Goal: Information Seeking & Learning: Find specific page/section

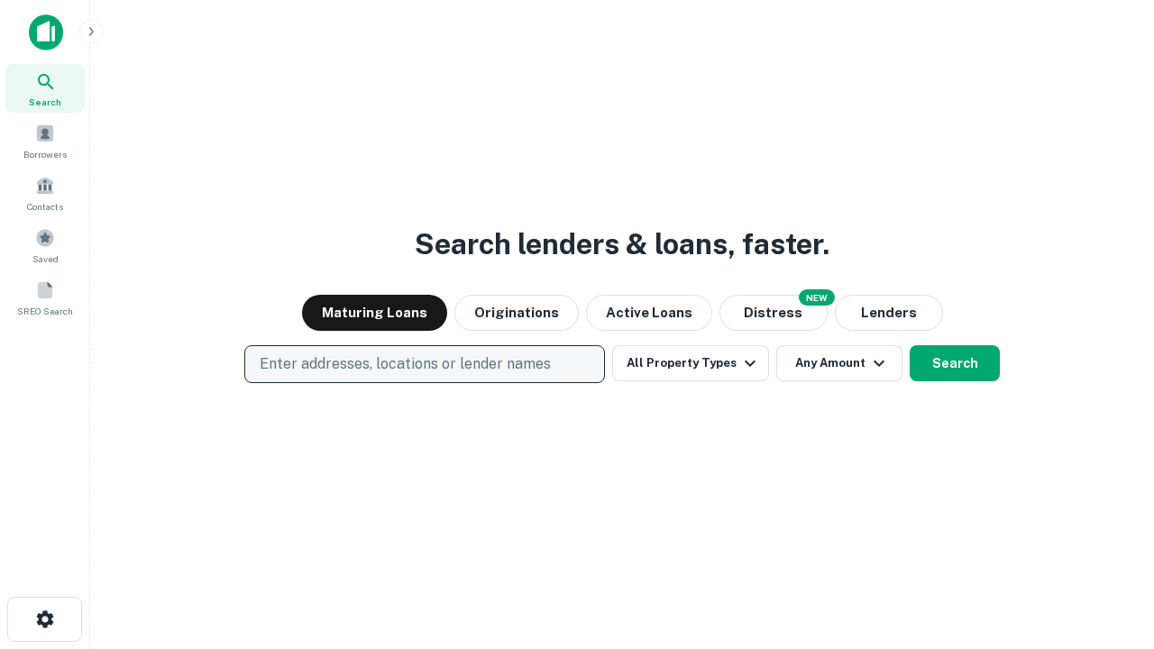
click at [424, 364] on p "Enter addresses, locations or lender names" at bounding box center [405, 365] width 291 height 22
type input "**********"
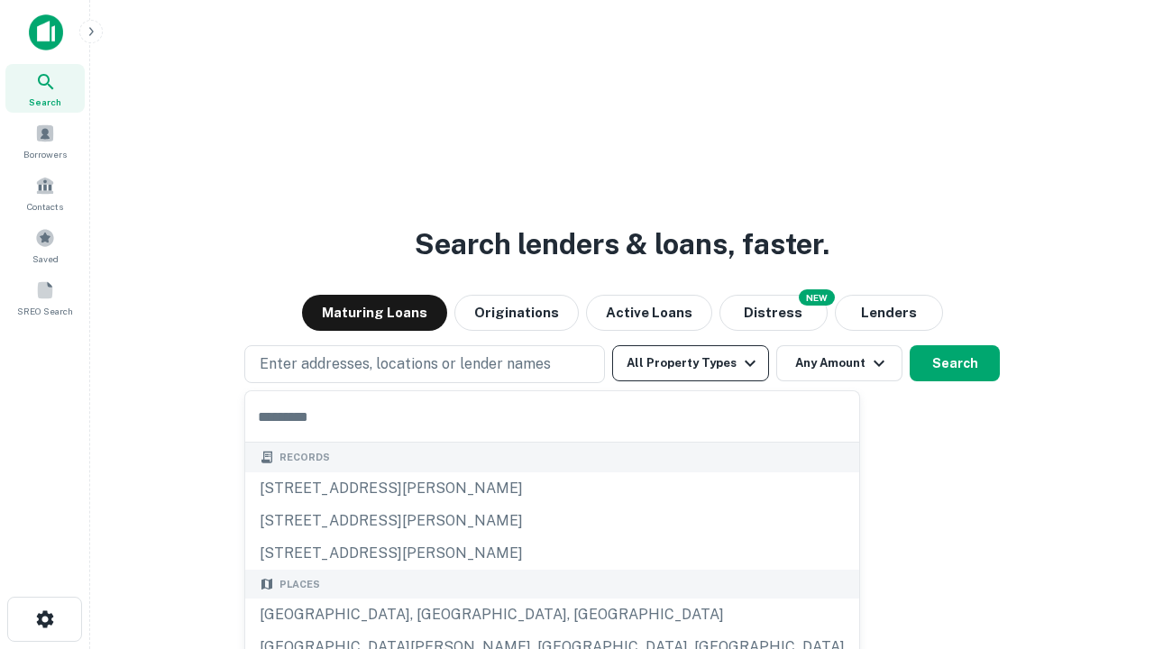
click at [691, 363] on button "All Property Types" at bounding box center [690, 363] width 157 height 36
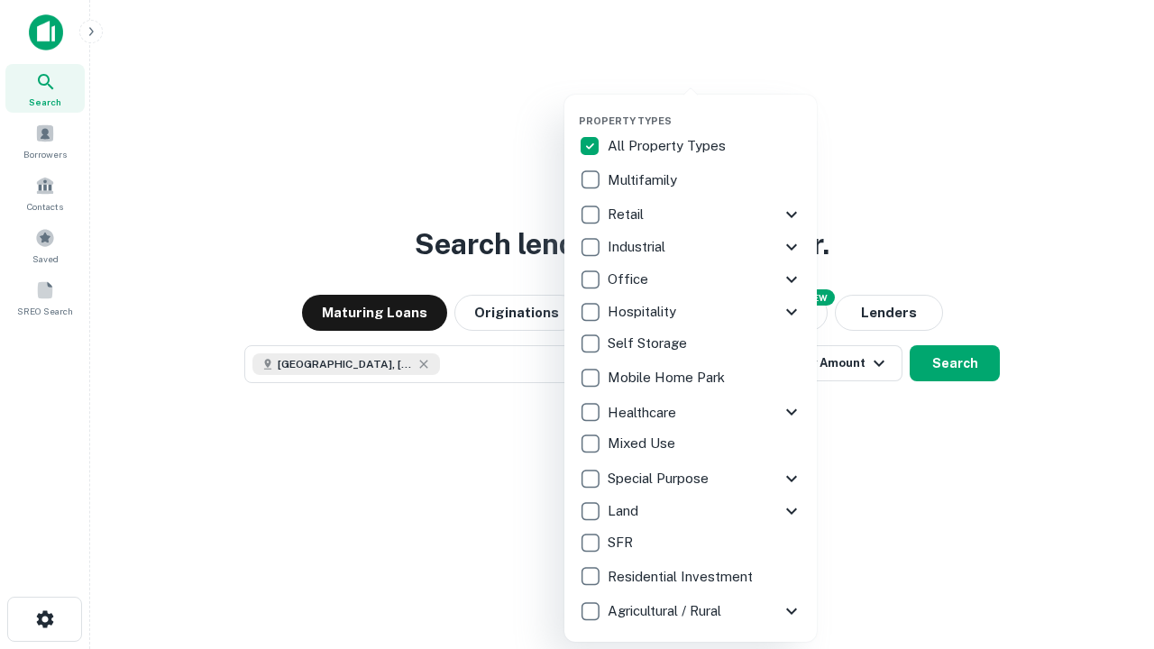
click at [705, 109] on button "button" at bounding box center [705, 109] width 253 height 1
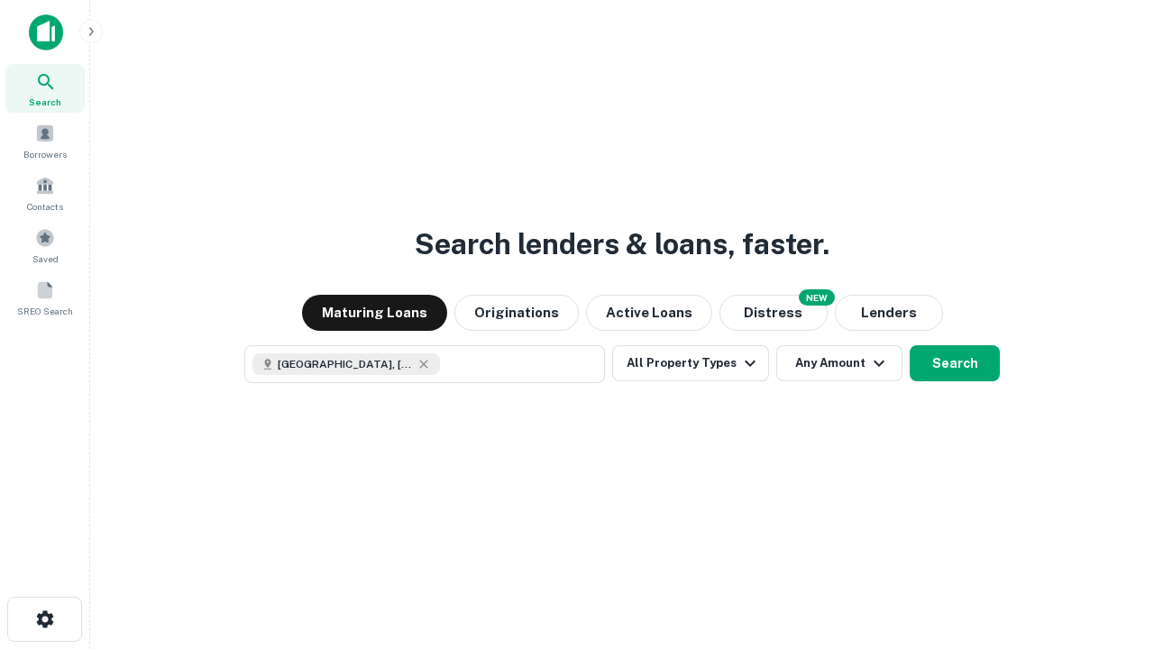
scroll to position [29, 0]
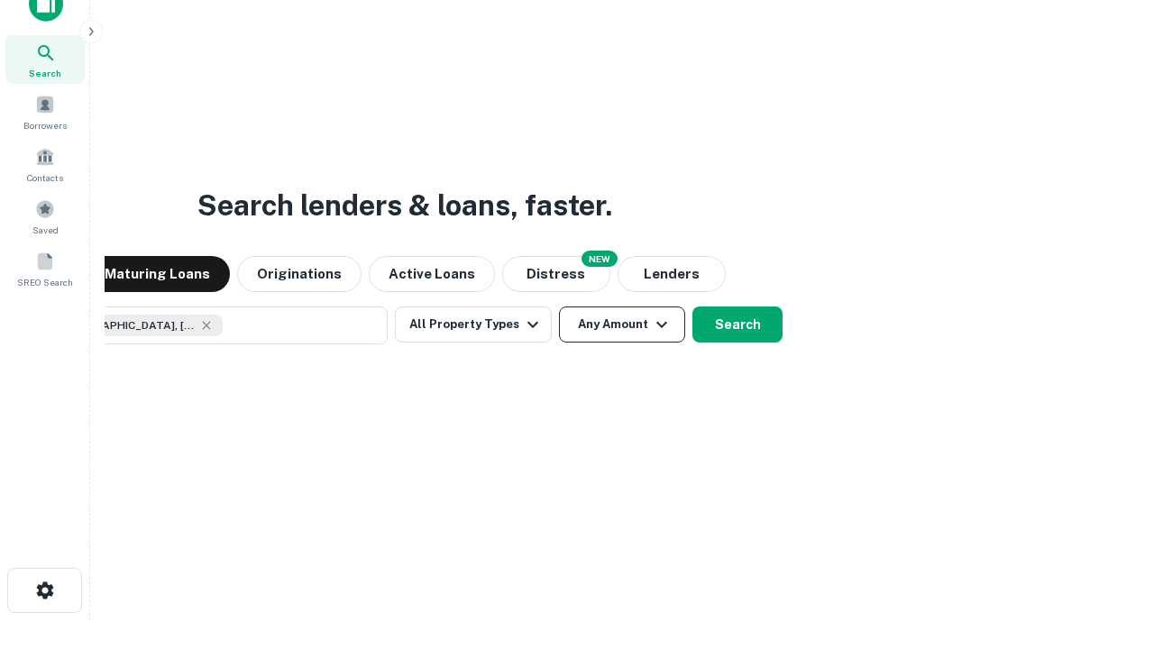
click at [559, 307] on button "Any Amount" at bounding box center [622, 325] width 126 height 36
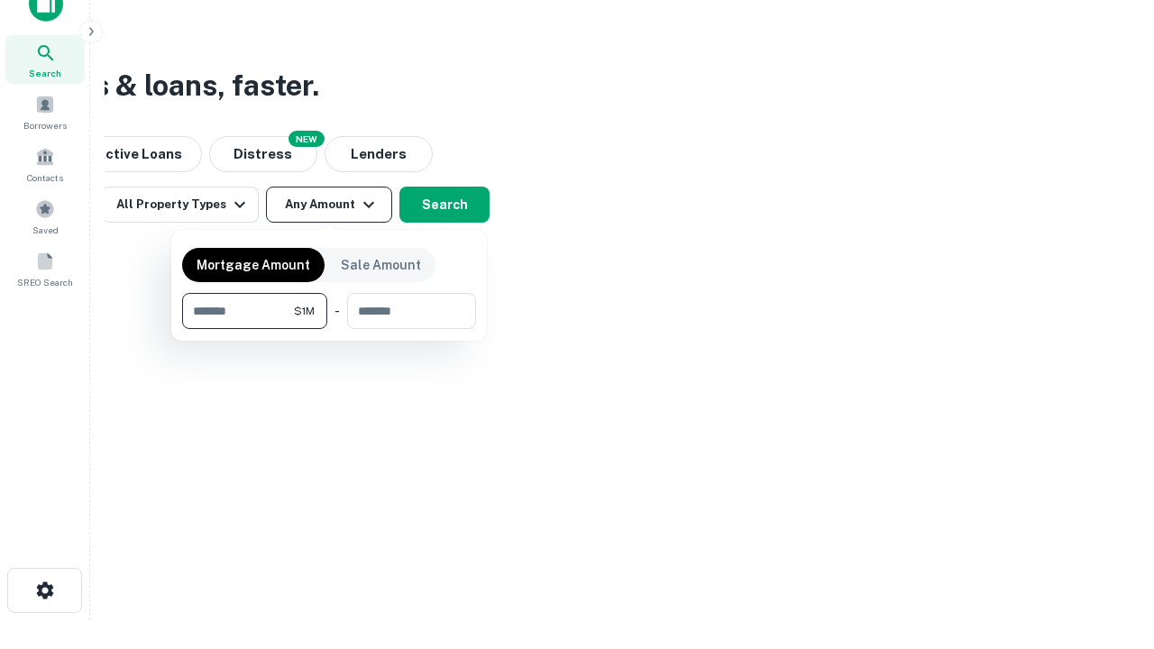
type input "*******"
click at [329, 329] on button "button" at bounding box center [329, 329] width 294 height 1
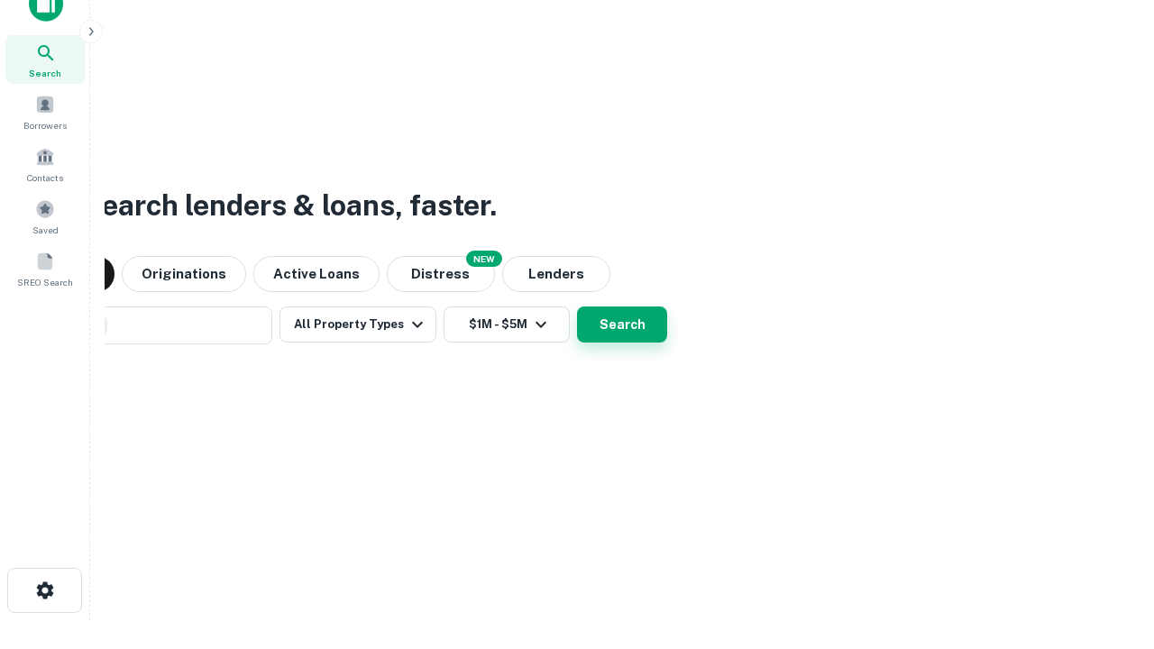
click at [577, 307] on button "Search" at bounding box center [622, 325] width 90 height 36
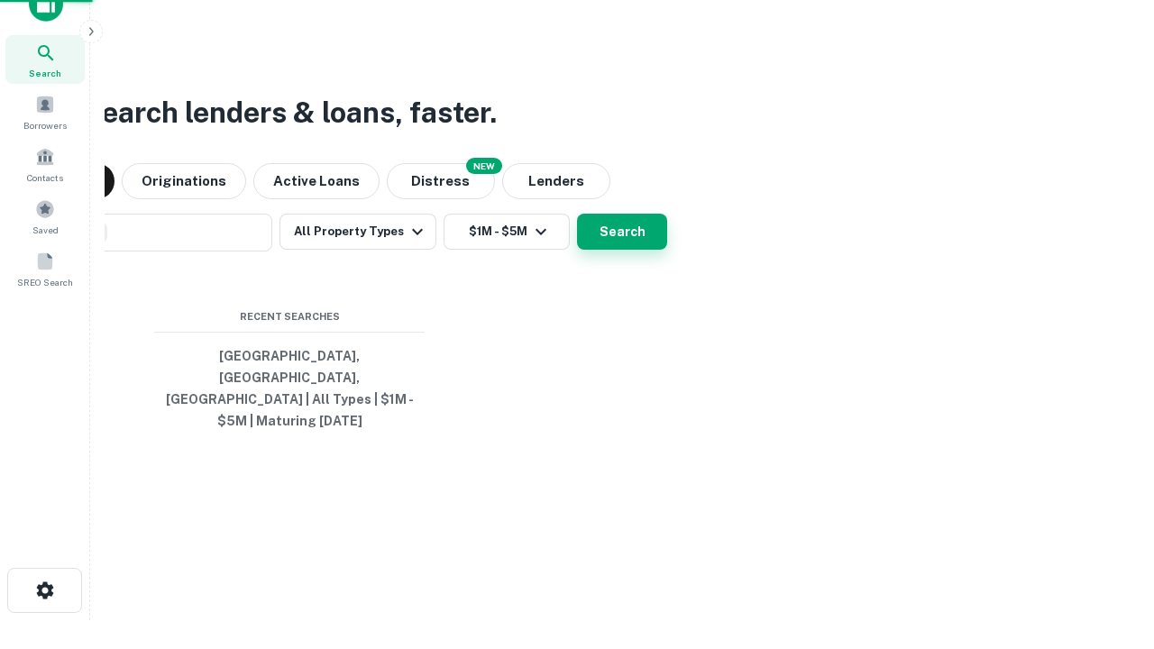
scroll to position [59, 510]
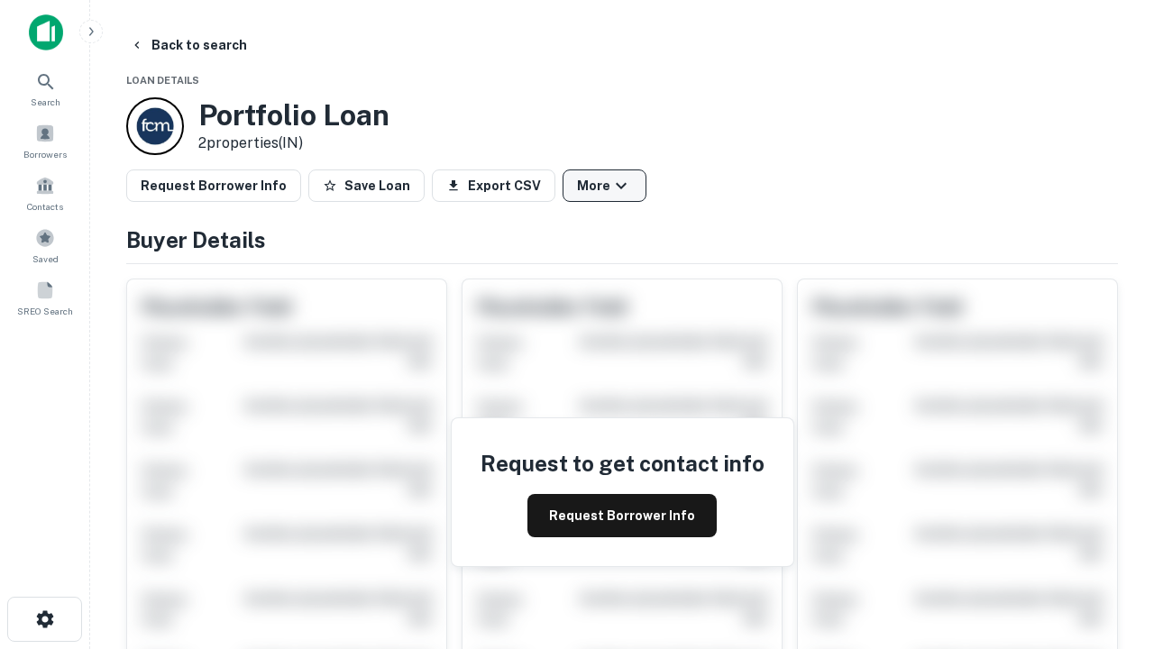
click at [604, 186] on button "More" at bounding box center [605, 186] width 84 height 32
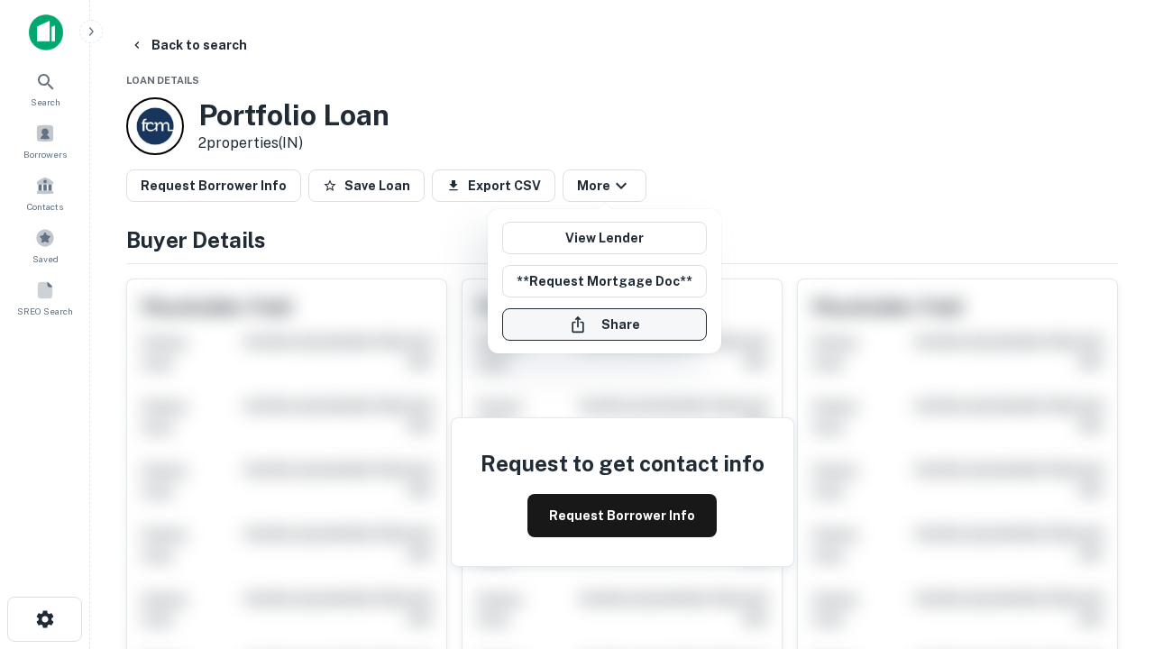
click at [604, 325] on button "Share" at bounding box center [604, 324] width 205 height 32
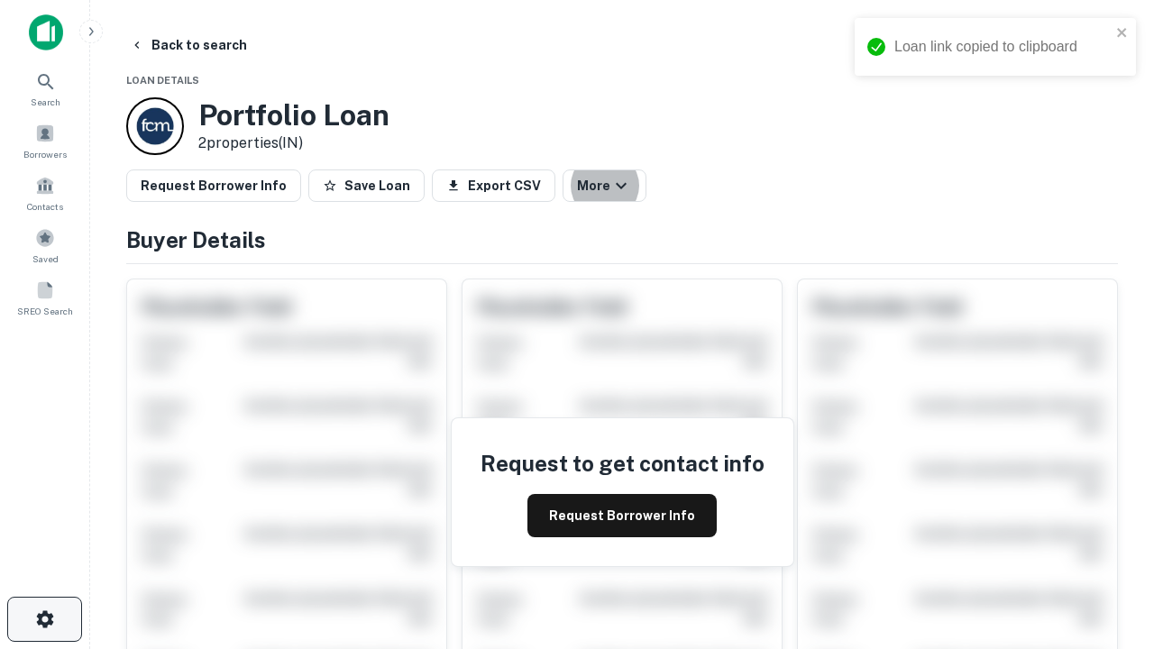
click at [44, 620] on icon "button" at bounding box center [45, 620] width 22 height 22
